Goal: Information Seeking & Learning: Learn about a topic

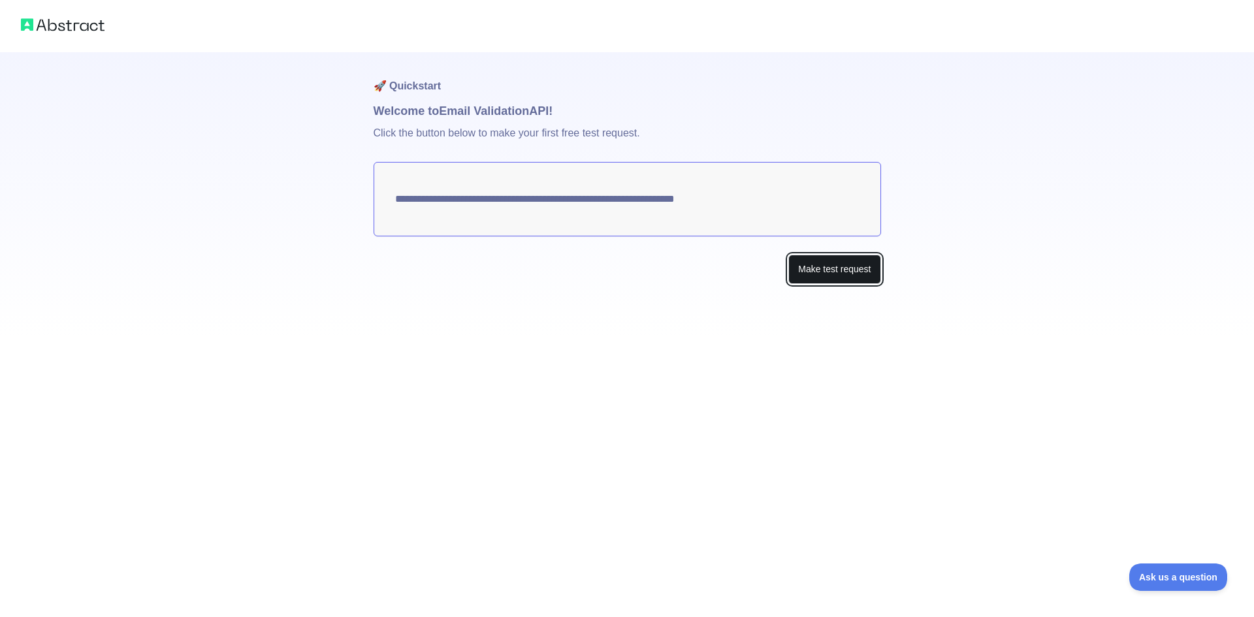
click at [860, 275] on button "Make test request" at bounding box center [835, 269] width 92 height 29
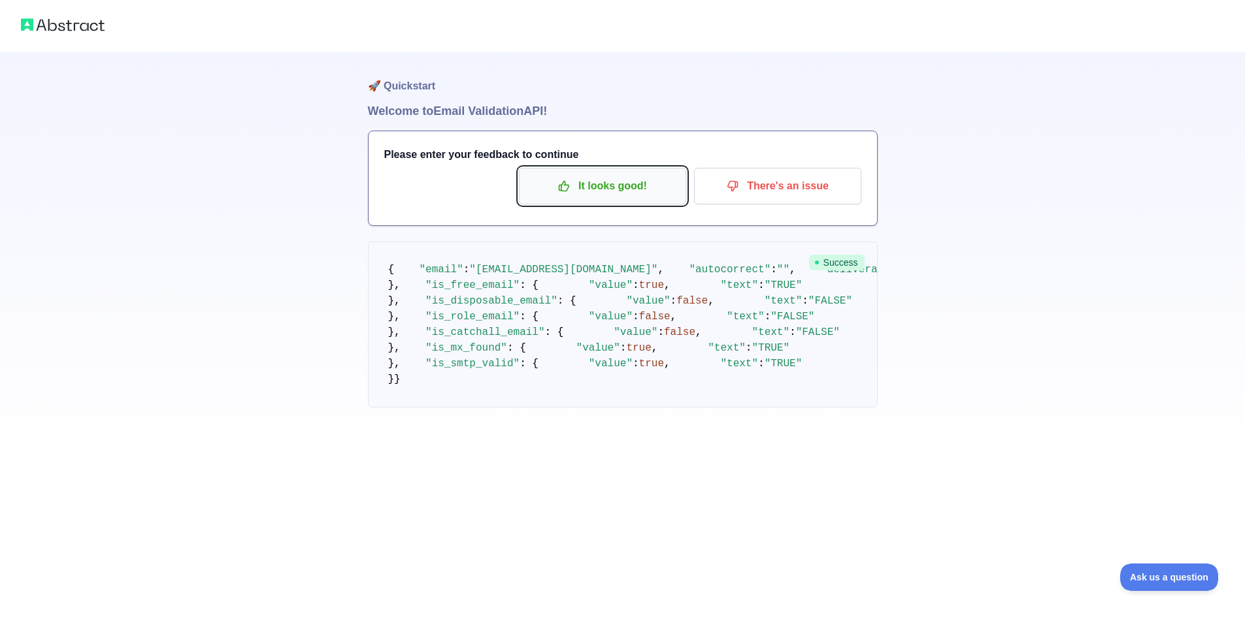
click at [620, 182] on p "It looks good!" at bounding box center [603, 186] width 148 height 22
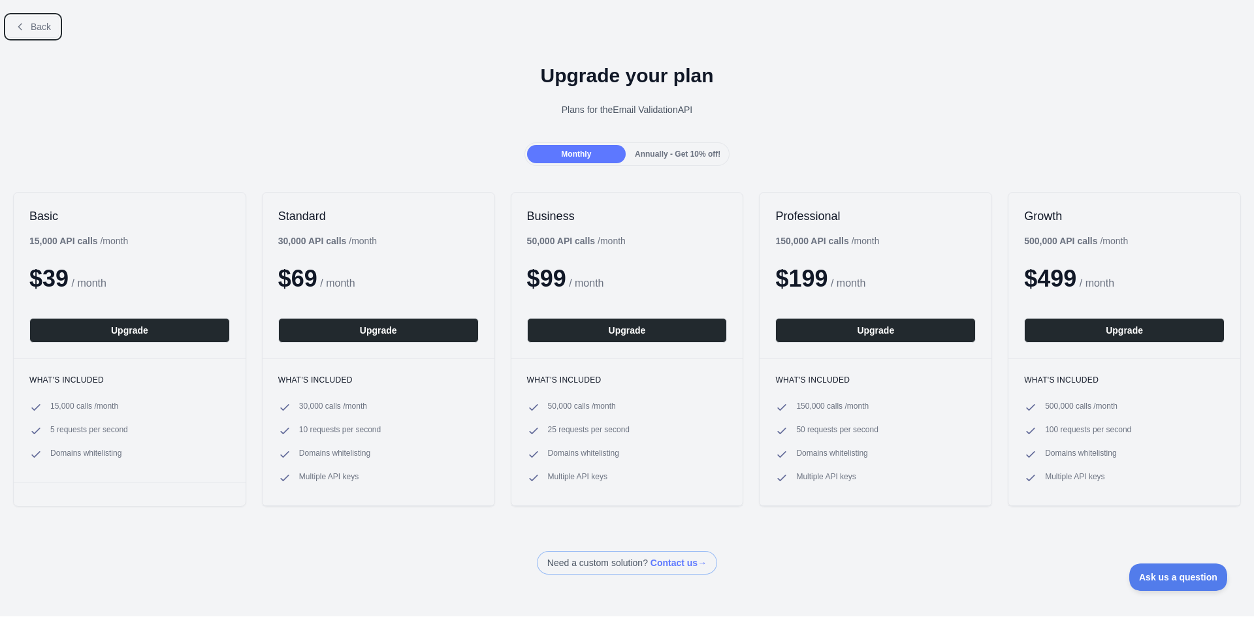
click at [31, 35] on button "Back" at bounding box center [33, 27] width 53 height 22
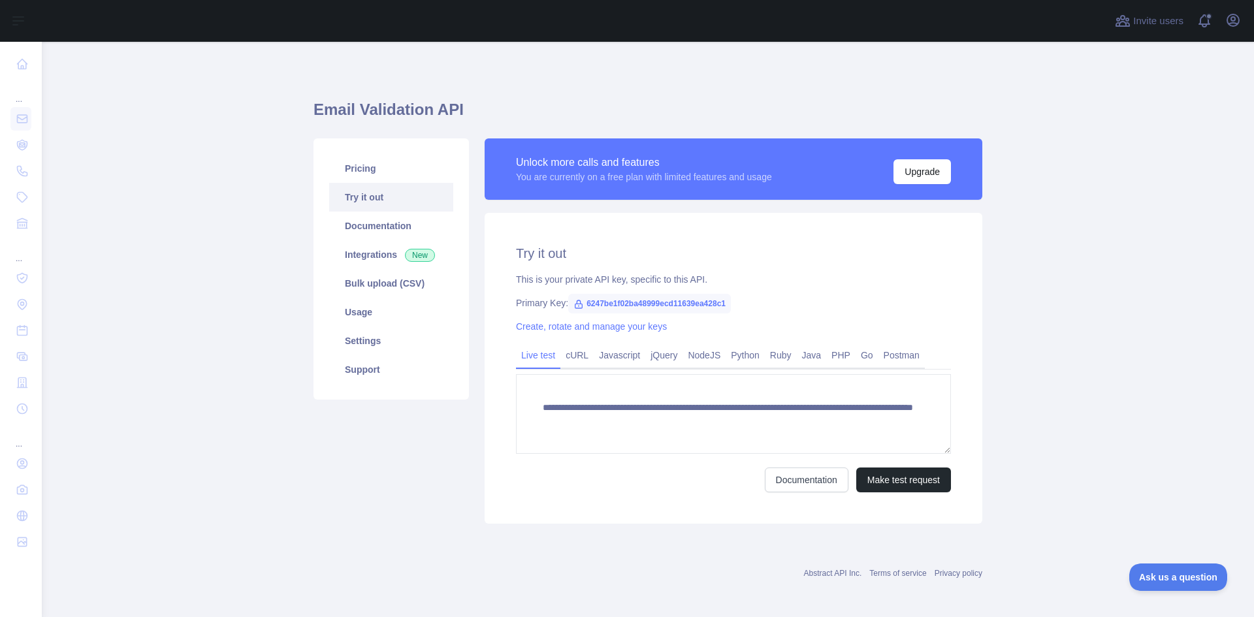
click at [390, 199] on link "Try it out" at bounding box center [391, 197] width 124 height 29
click at [398, 263] on link "Integrations New" at bounding box center [391, 254] width 124 height 29
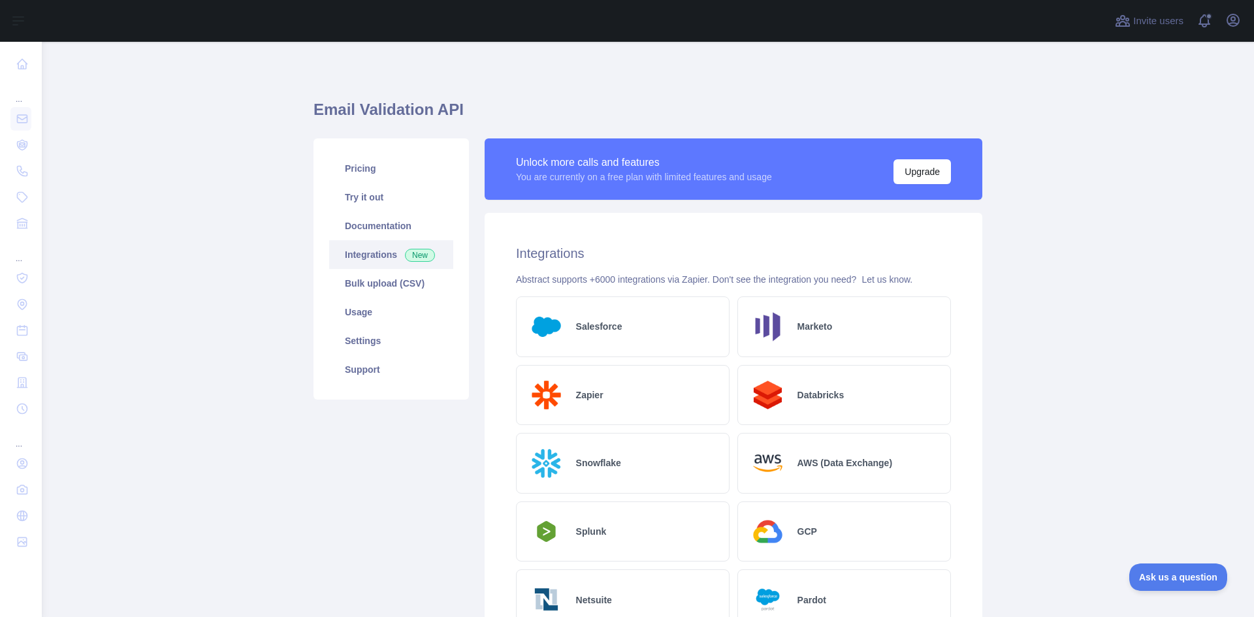
drag, startPoint x: 394, startPoint y: 246, endPoint x: 125, endPoint y: 260, distance: 268.9
click at [126, 260] on main "Email Validation API Pricing Try it out Documentation Integrations New Bulk upl…" at bounding box center [648, 330] width 1213 height 576
click at [387, 308] on link "Usage" at bounding box center [391, 312] width 124 height 29
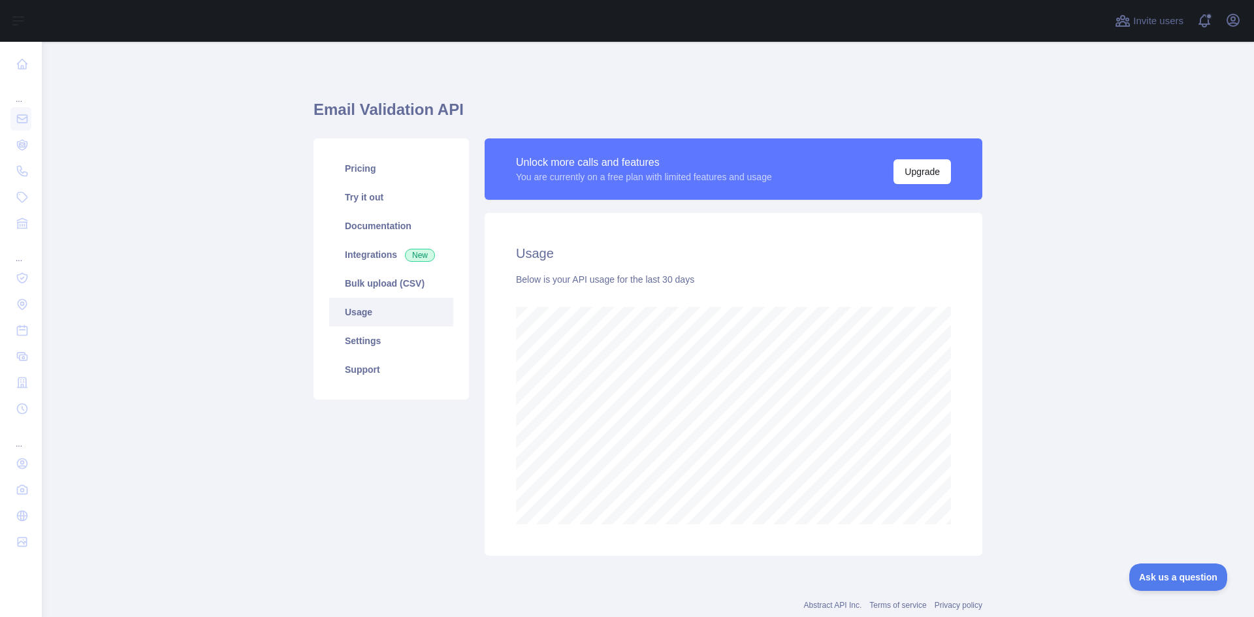
scroll to position [576, 1203]
click at [385, 213] on link "Documentation" at bounding box center [391, 226] width 124 height 29
click at [376, 161] on link "Pricing" at bounding box center [391, 168] width 124 height 29
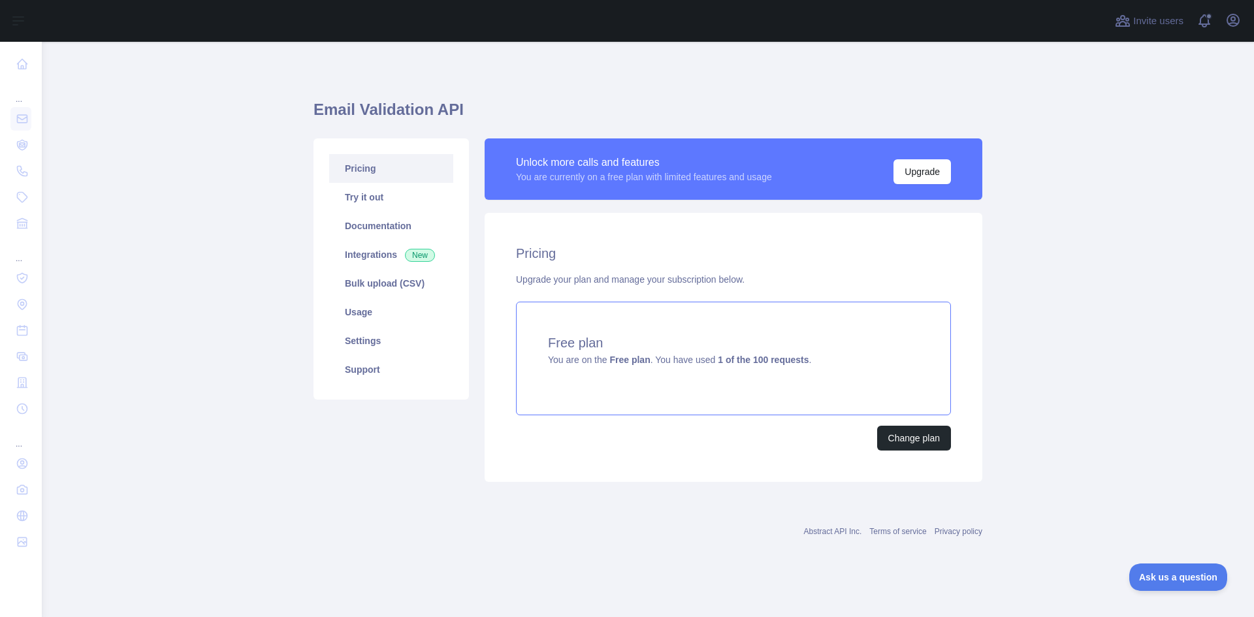
click at [710, 350] on h4 "Free plan" at bounding box center [733, 343] width 371 height 18
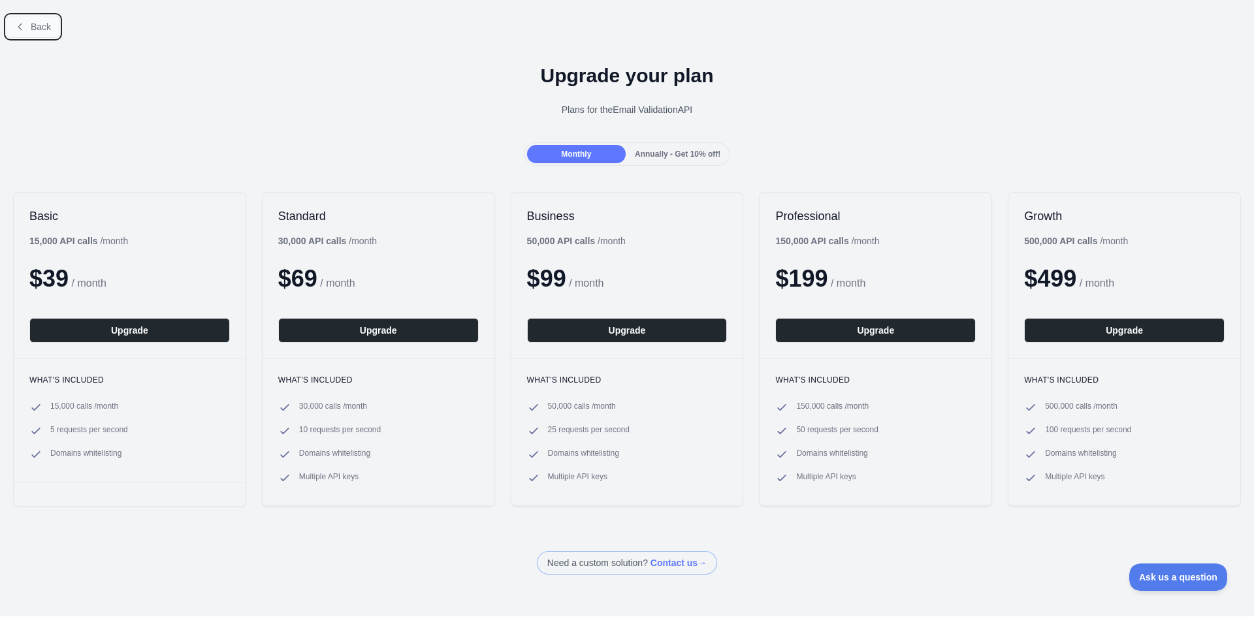
click at [31, 33] on button "Back" at bounding box center [33, 27] width 53 height 22
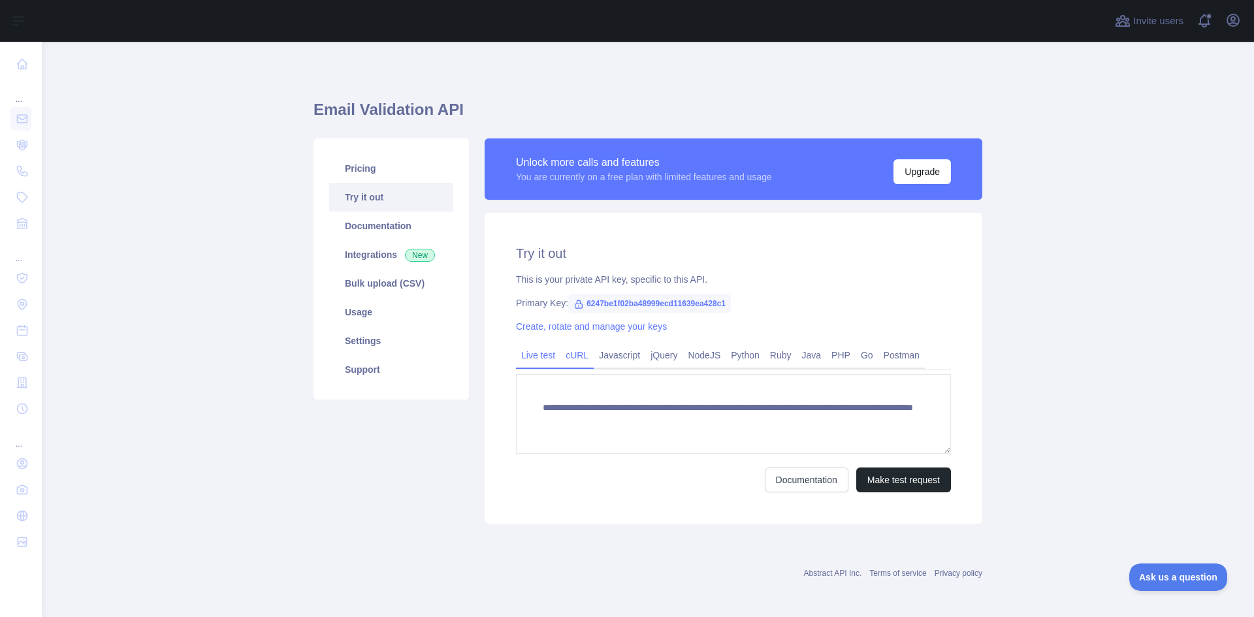
click at [571, 355] on link "cURL" at bounding box center [577, 355] width 33 height 21
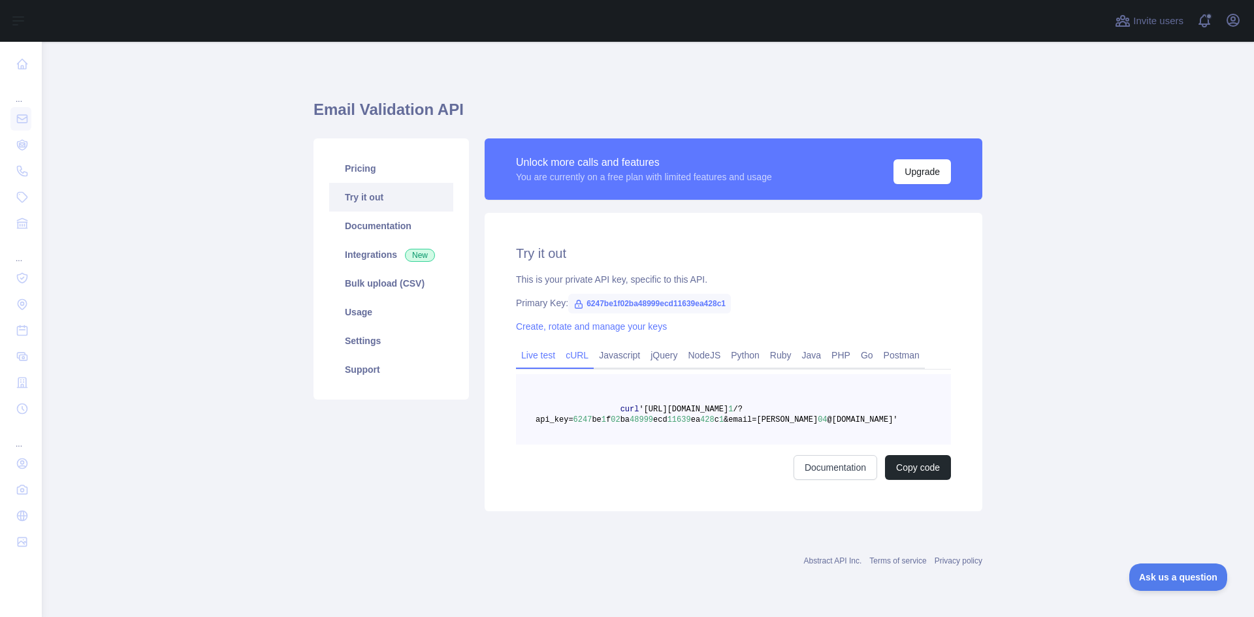
click at [535, 355] on link "Live test" at bounding box center [538, 355] width 44 height 21
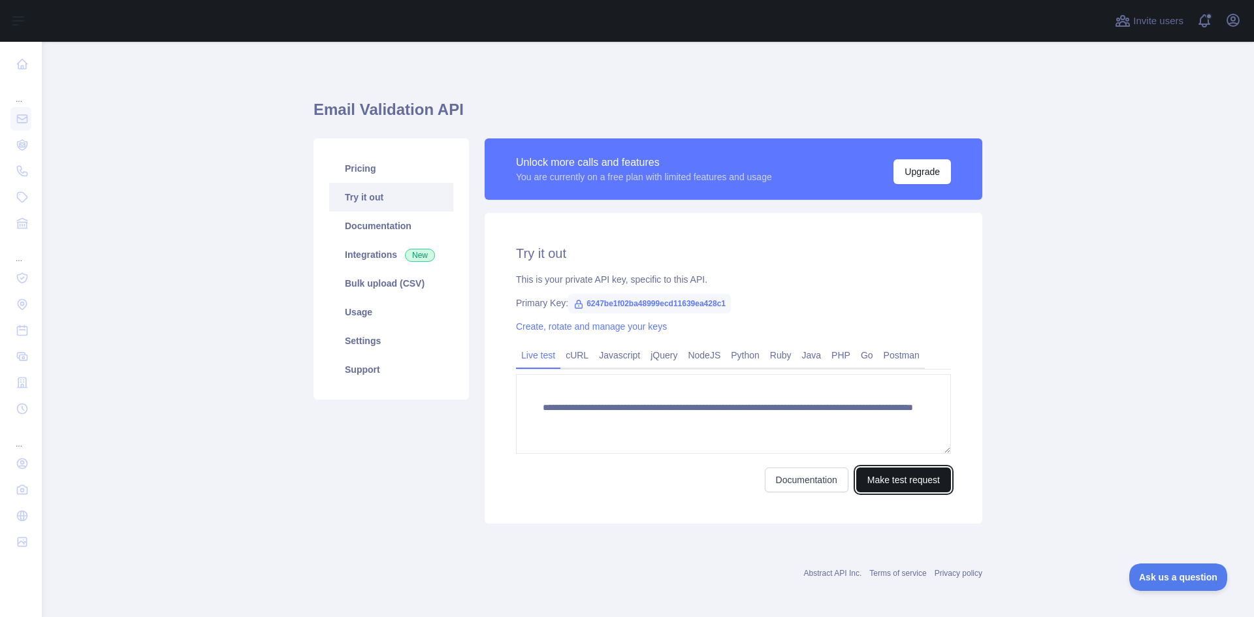
click at [874, 489] on button "Make test request" at bounding box center [904, 480] width 95 height 25
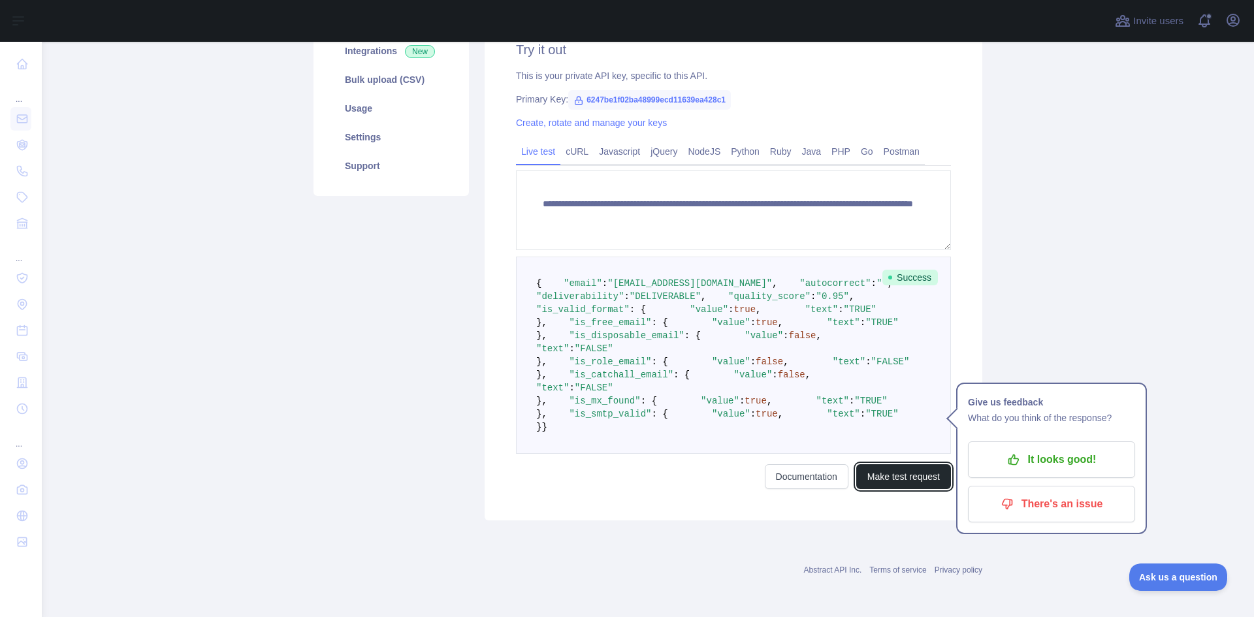
scroll to position [491, 0]
click at [871, 482] on button "Make test request" at bounding box center [904, 477] width 95 height 25
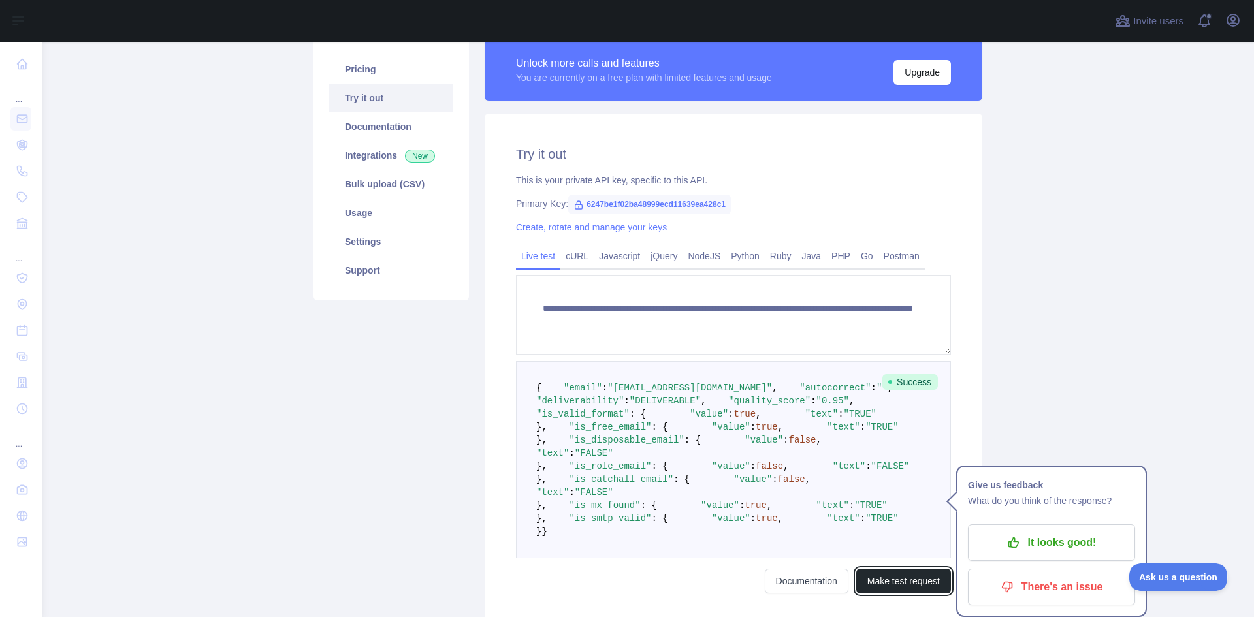
scroll to position [0, 0]
